Goal: Information Seeking & Learning: Learn about a topic

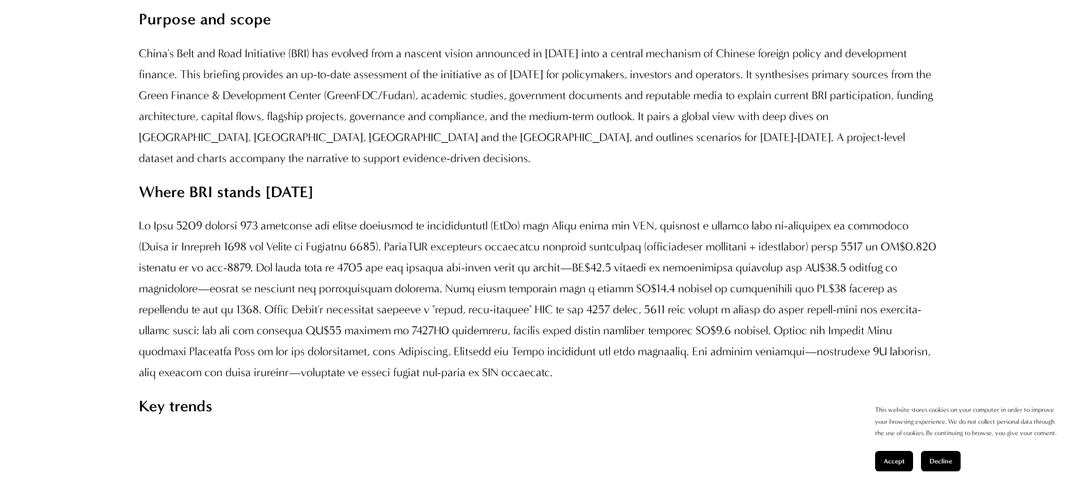
scroll to position [1087, 0]
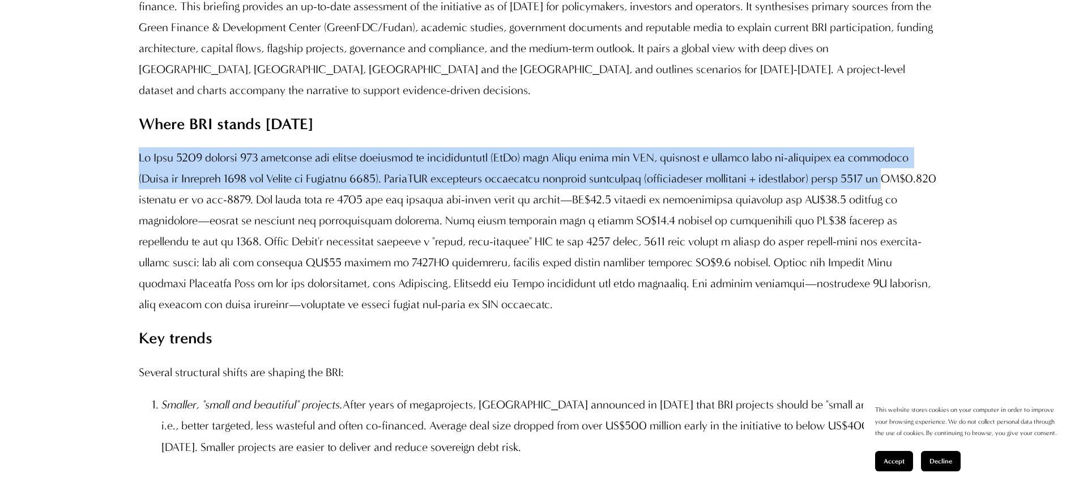
drag, startPoint x: 136, startPoint y: 229, endPoint x: 935, endPoint y: 244, distance: 799.6
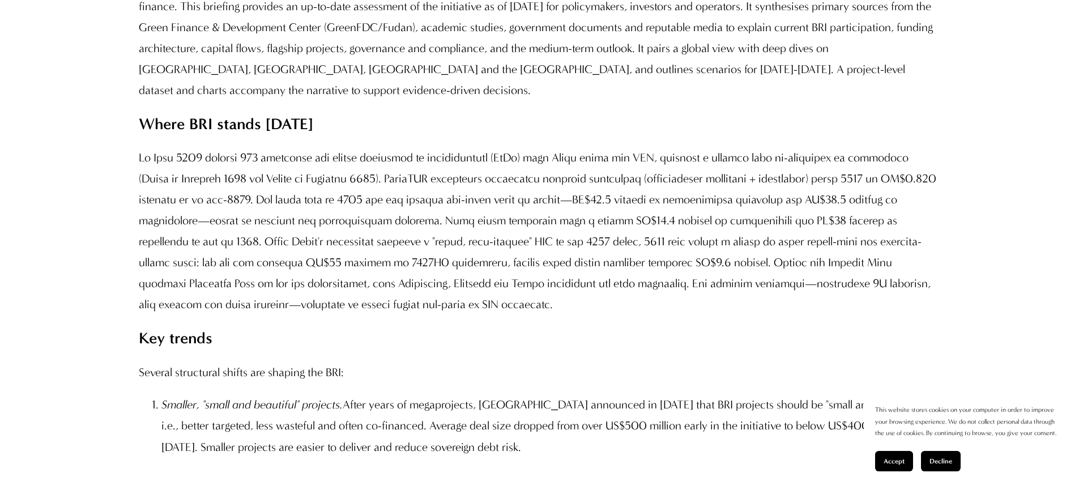
click at [289, 282] on p at bounding box center [539, 231] width 801 height 168
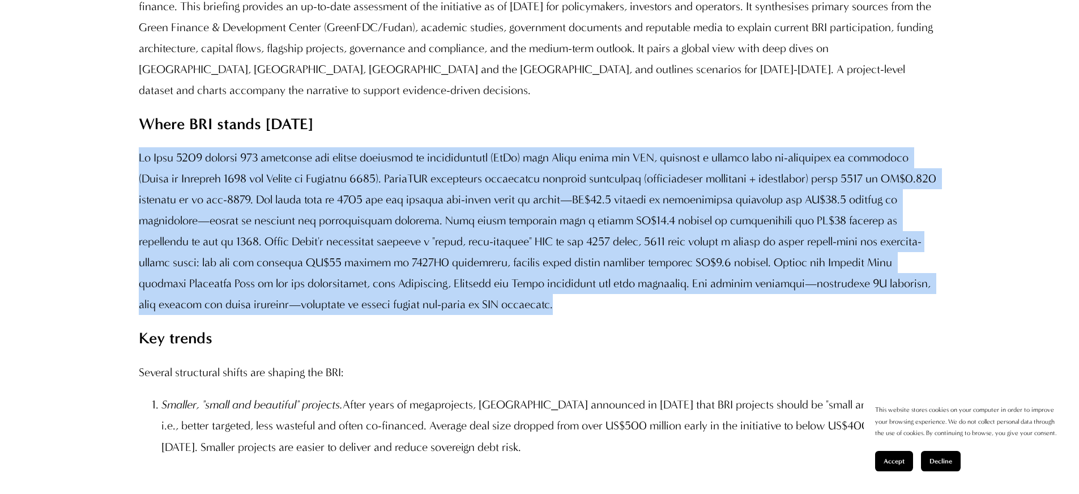
drag, startPoint x: 412, startPoint y: 374, endPoint x: 123, endPoint y: 224, distance: 326.2
copy p "Lo Ipsu 9609 dolorsi 157 ametconse adi elitse doeiusmod te incididuntutl (EtDo)…"
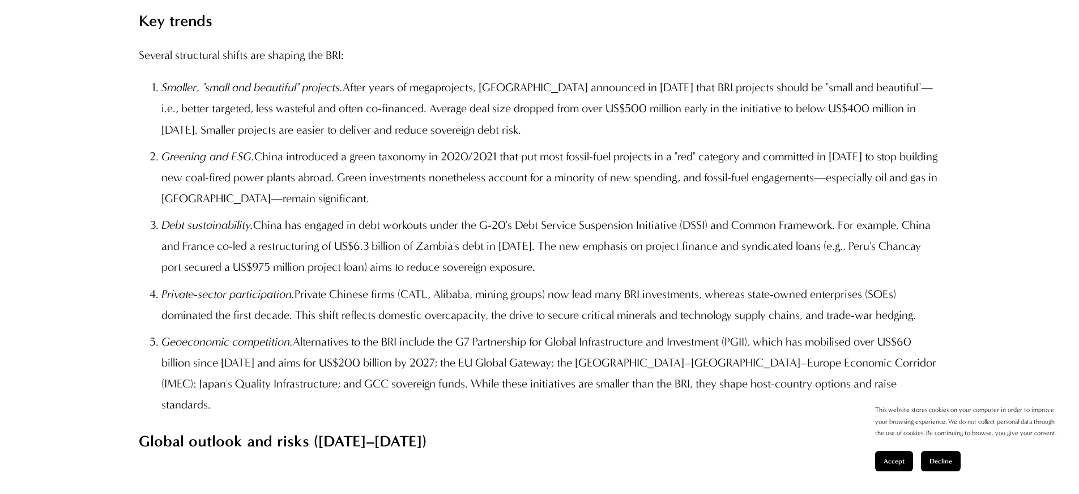
scroll to position [1450, 0]
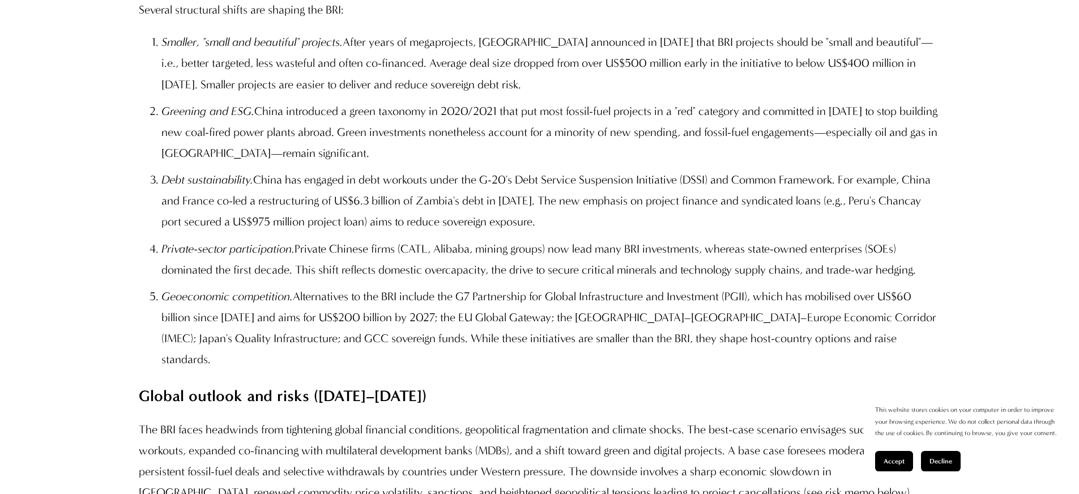
click at [892, 463] on span "Accept" at bounding box center [893, 461] width 21 height 8
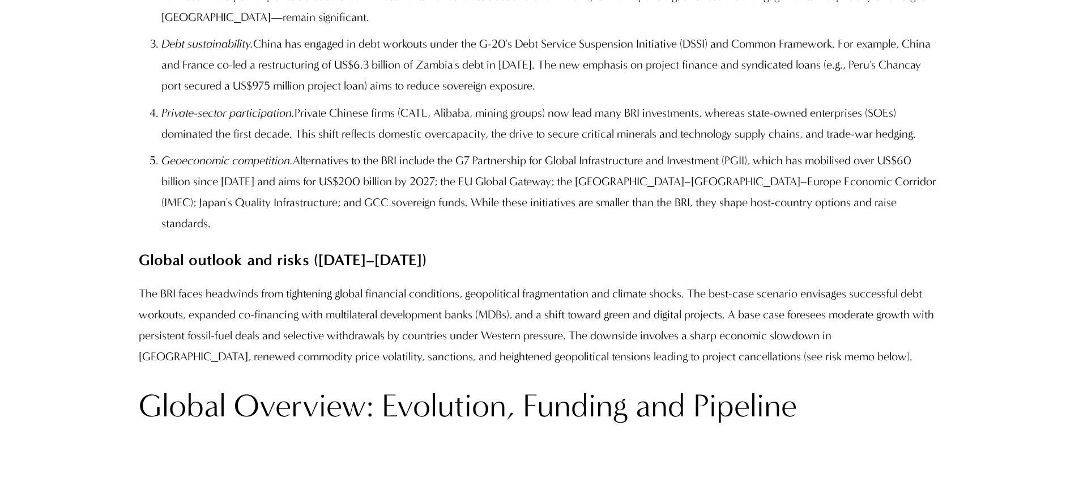
scroll to position [1676, 0]
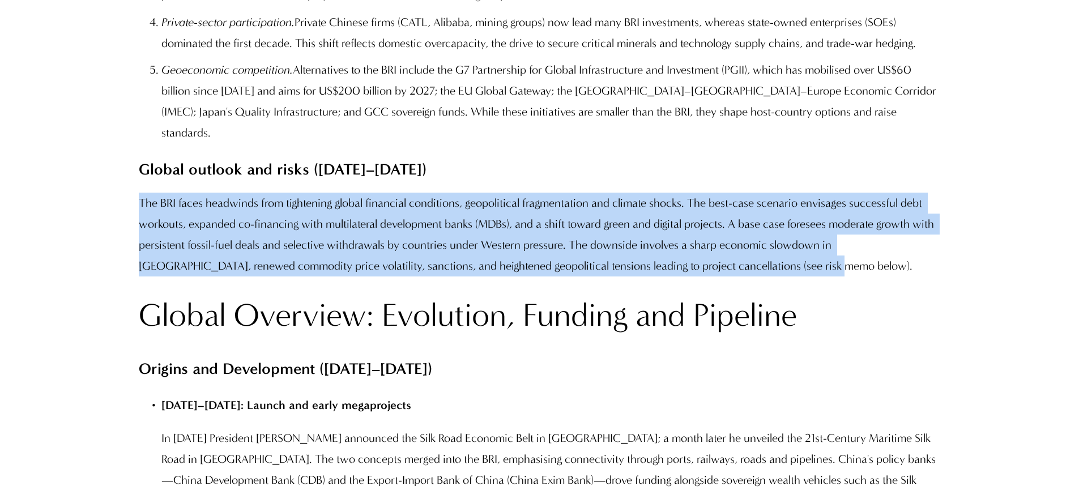
drag, startPoint x: 142, startPoint y: 251, endPoint x: 845, endPoint y: 323, distance: 706.9
click at [845, 276] on p "The BRI faces headwinds from tightening global financial conditions, geopolitic…" at bounding box center [539, 235] width 801 height 84
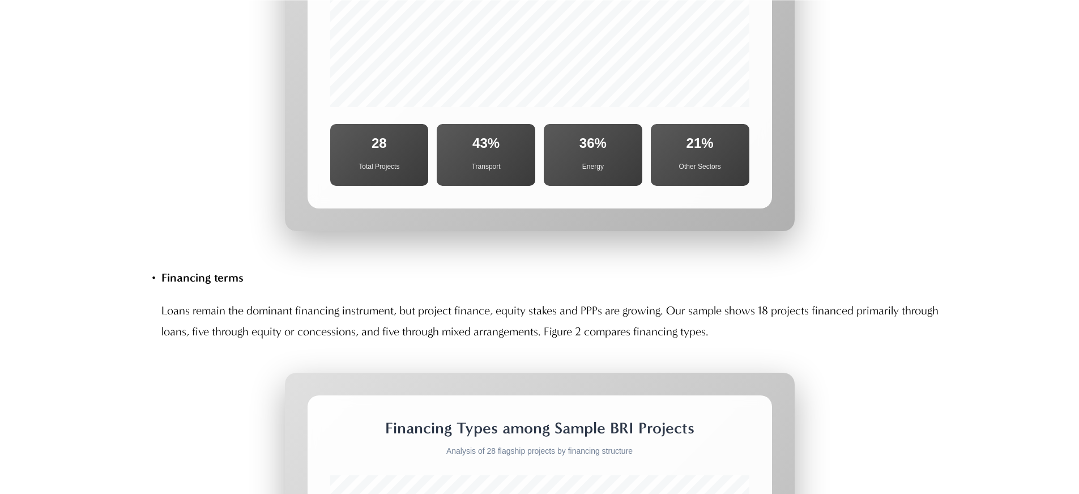
scroll to position [4054, 0]
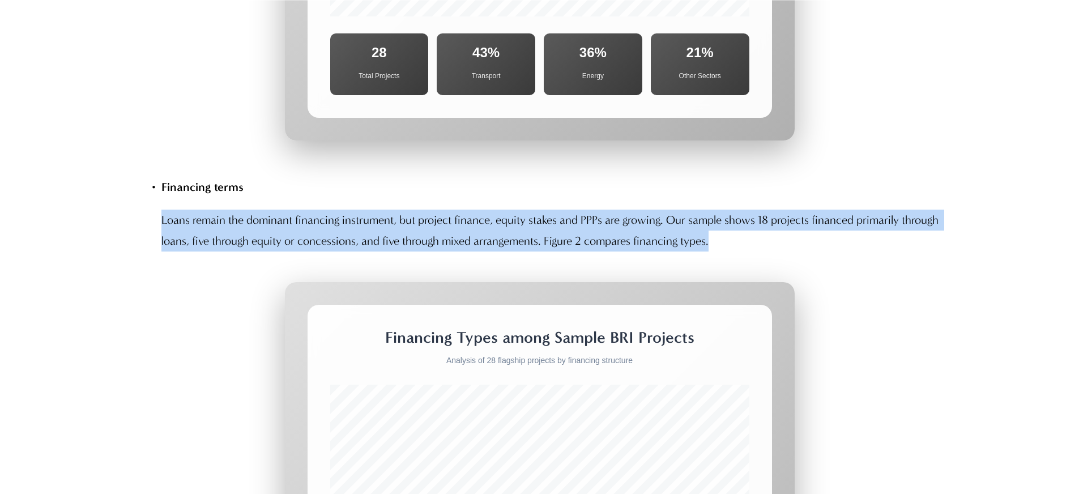
drag, startPoint x: 161, startPoint y: 229, endPoint x: 895, endPoint y: 250, distance: 734.1
click at [895, 250] on div "Financing terms Loans remain the dominant financing instrument, but project fin…" at bounding box center [539, 214] width 801 height 75
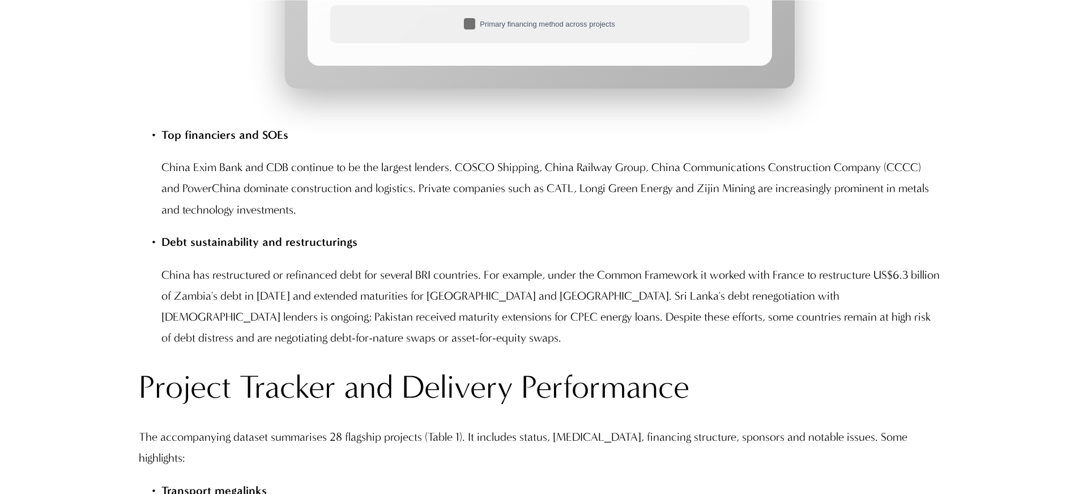
scroll to position [4802, 0]
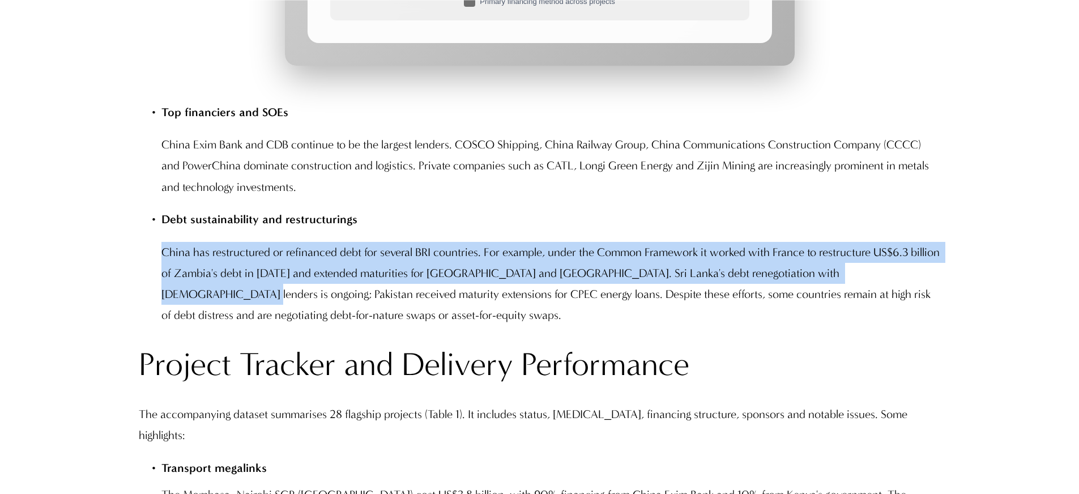
drag, startPoint x: 152, startPoint y: 262, endPoint x: 954, endPoint y: 283, distance: 801.5
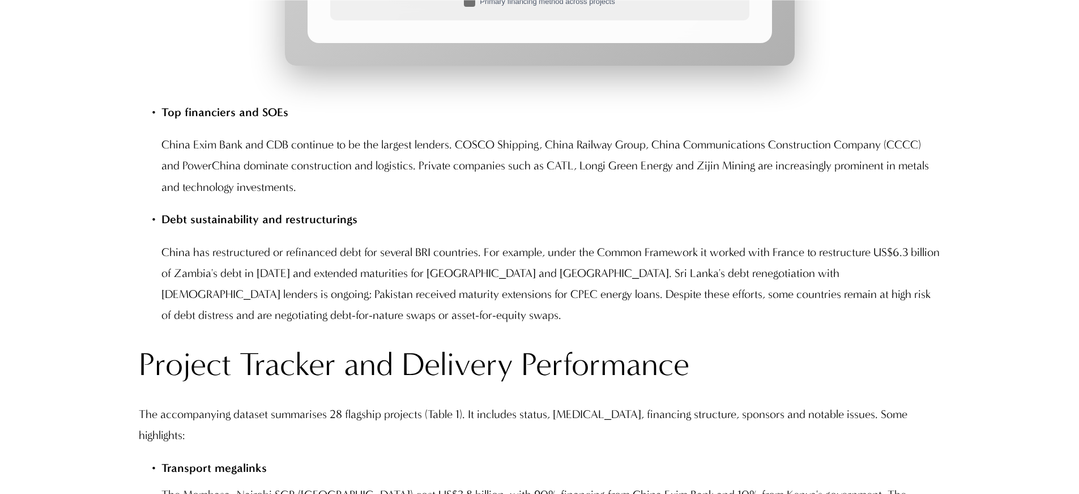
click at [844, 326] on p "China has restructured or refinanced debt for several BRI countries. For exampl…" at bounding box center [550, 284] width 779 height 84
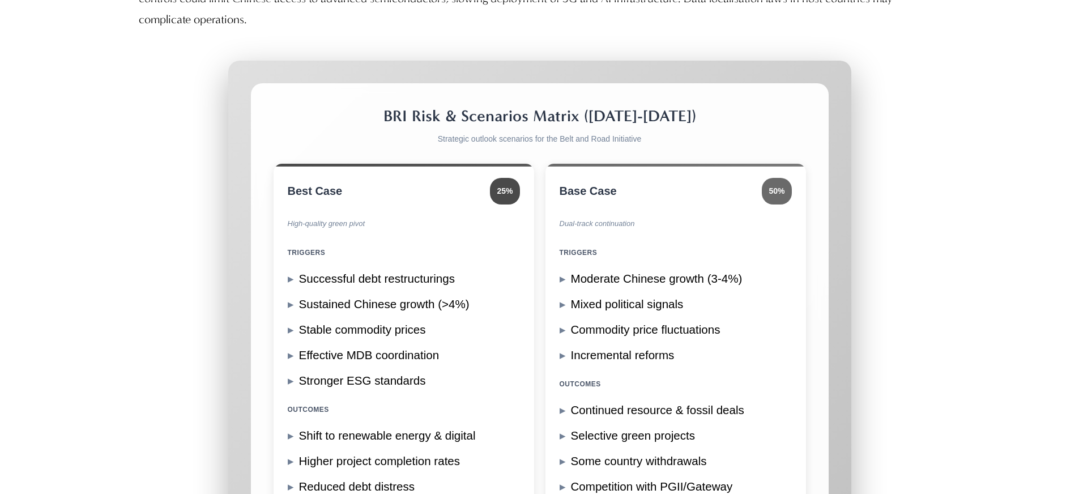
scroll to position [9490, 0]
